Goal: Task Accomplishment & Management: Manage account settings

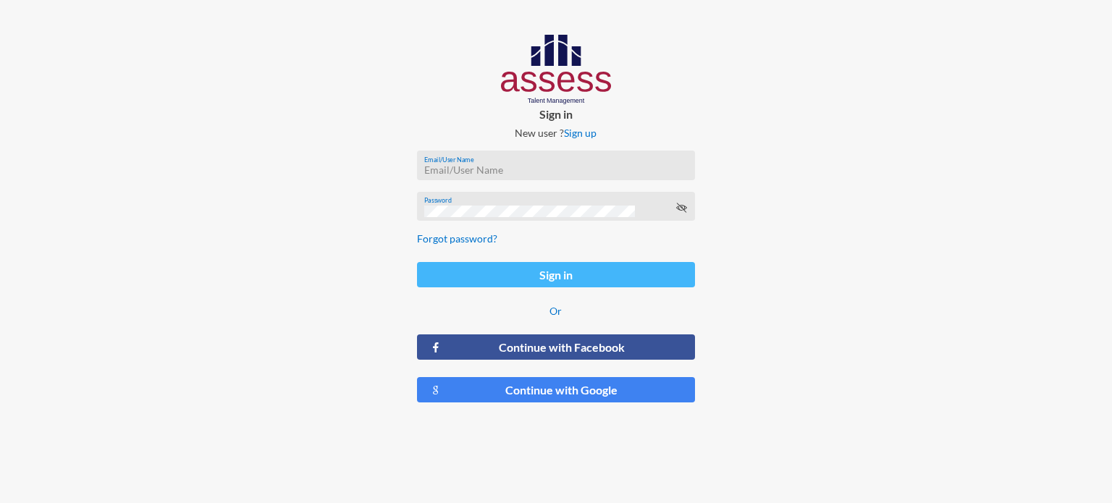
type input "[EMAIL_ADDRESS][DOMAIN_NAME]"
click at [569, 269] on button "Sign in" at bounding box center [556, 274] width 278 height 25
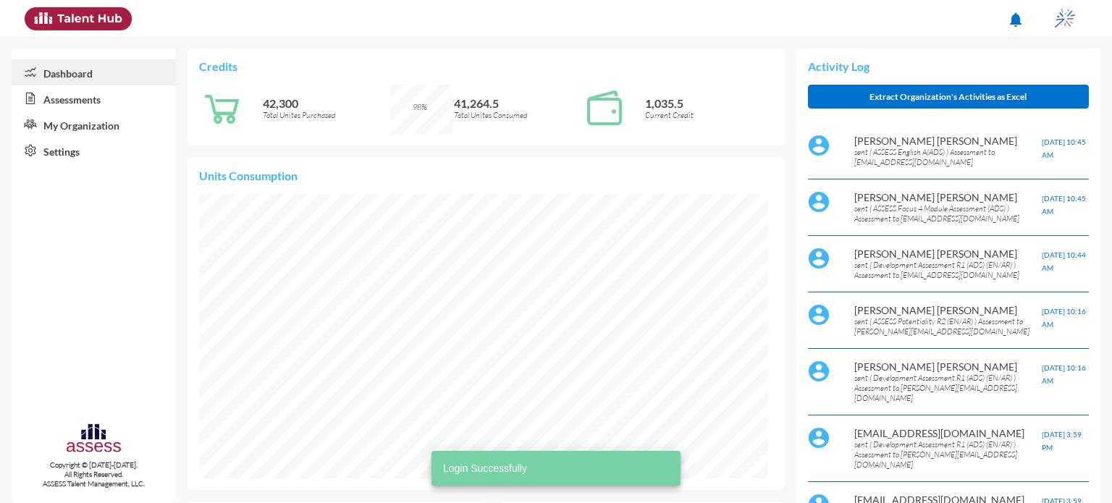
scroll to position [130, 261]
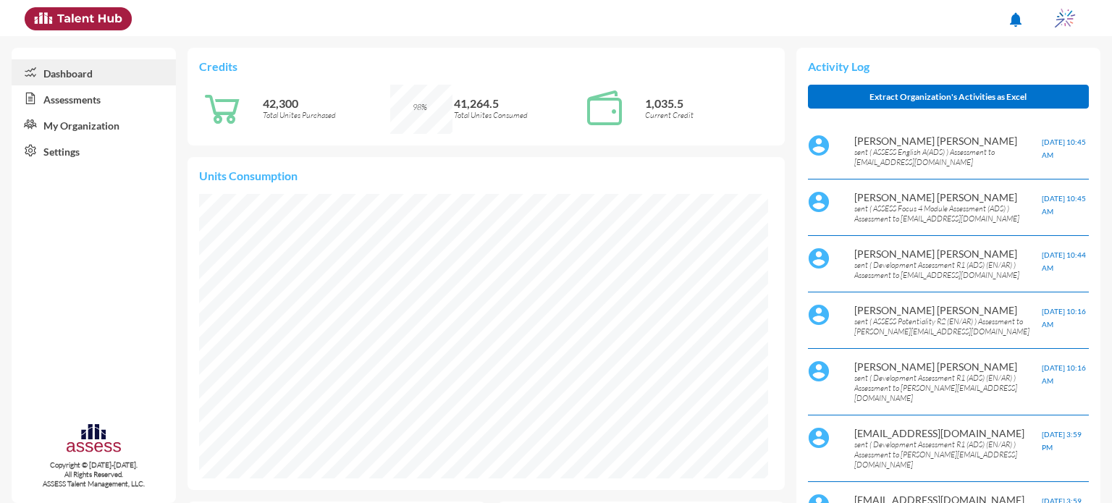
click at [78, 96] on link "Assessments" at bounding box center [94, 98] width 164 height 26
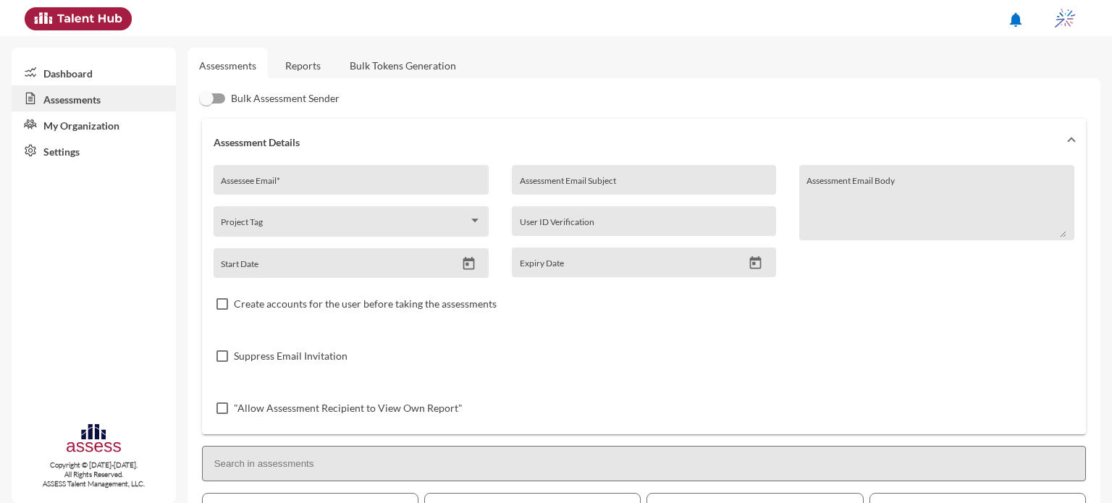
click at [312, 62] on link "Reports" at bounding box center [303, 65] width 59 height 35
